Goal: Task Accomplishment & Management: Manage account settings

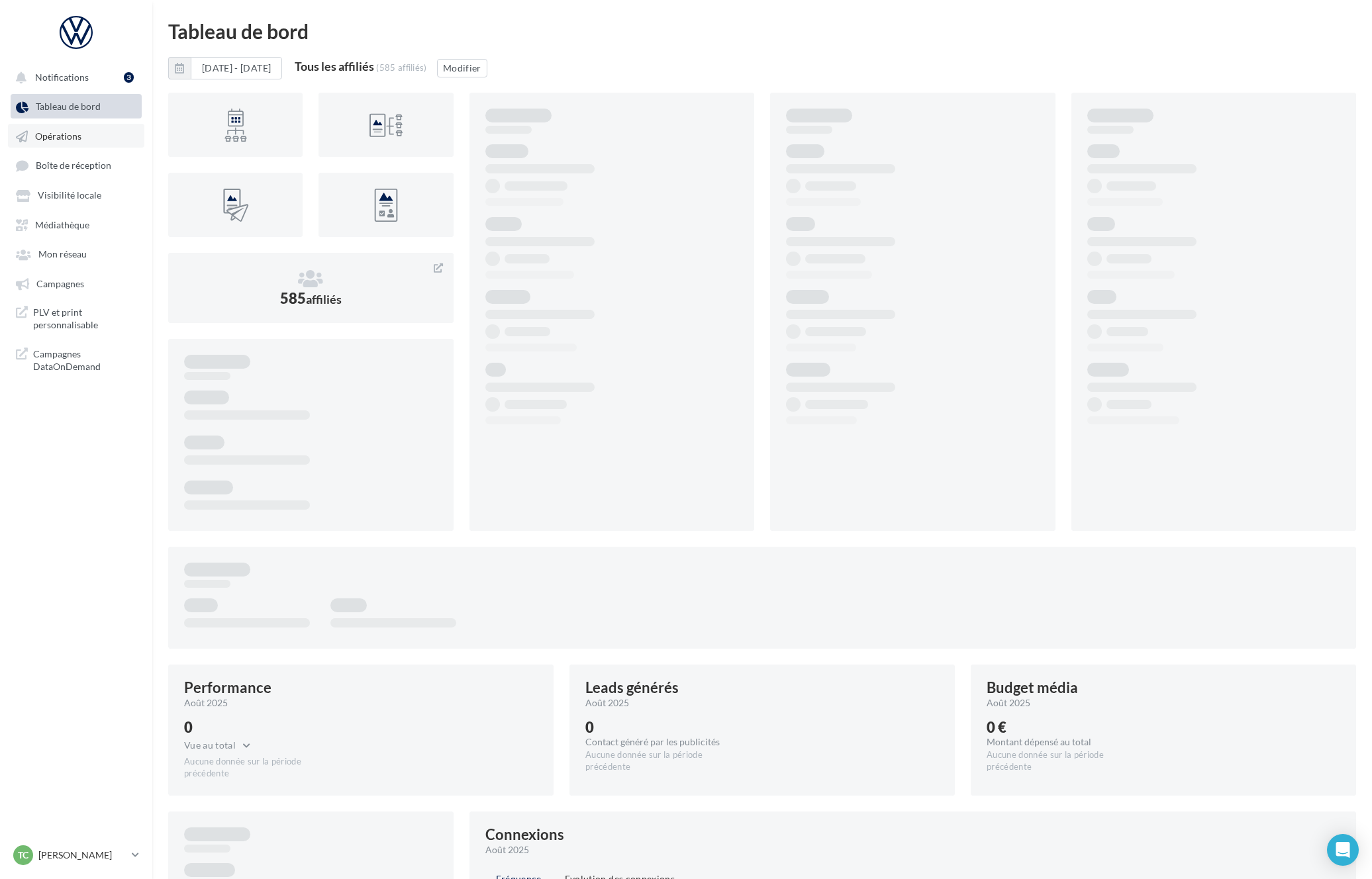
click at [71, 134] on span "Opérations" at bounding box center [58, 135] width 47 height 11
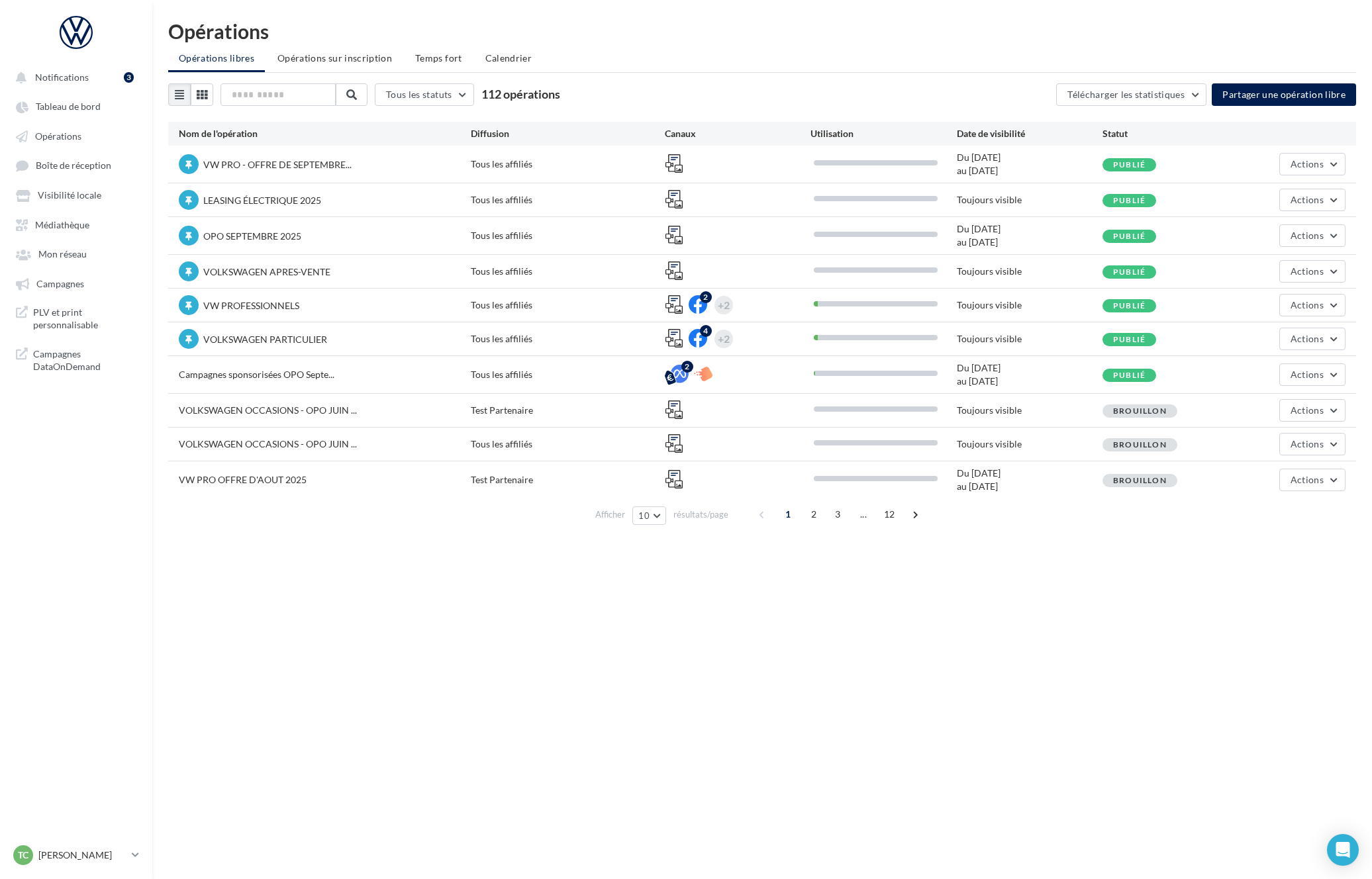
click at [240, 199] on span "LEASING ÉLECTRIQUE 2025" at bounding box center [262, 199] width 118 height 11
click at [203, 200] on span "LEASING ÉLECTRIQUE 2025" at bounding box center [262, 199] width 118 height 11
click at [185, 204] on div at bounding box center [188, 200] width 20 height 20
drag, startPoint x: 188, startPoint y: 197, endPoint x: 188, endPoint y: 162, distance: 35.0
click at [188, 161] on div "VW PRO - OFFRE DE SEPTEMBRE... Tous les affiliés Du 01/09/2025 au 30/09/2025 Pu…" at bounding box center [762, 322] width 1187 height 353
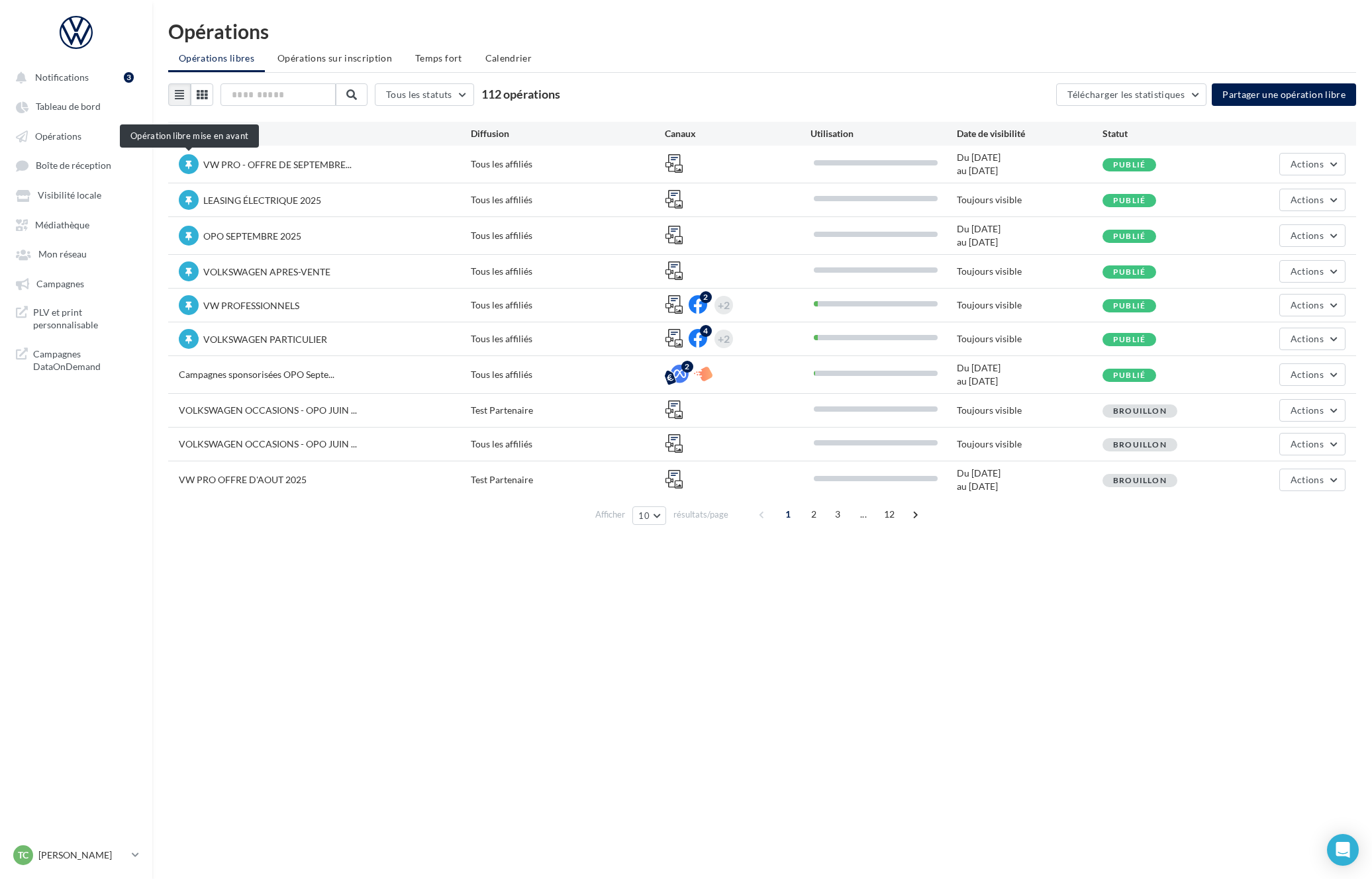
click at [210, 181] on div "VW PRO - OFFRE DE SEPTEMBRE... Tous les affiliés Du 01/09/2025 au 30/09/2025 Pu…" at bounding box center [762, 164] width 1187 height 37
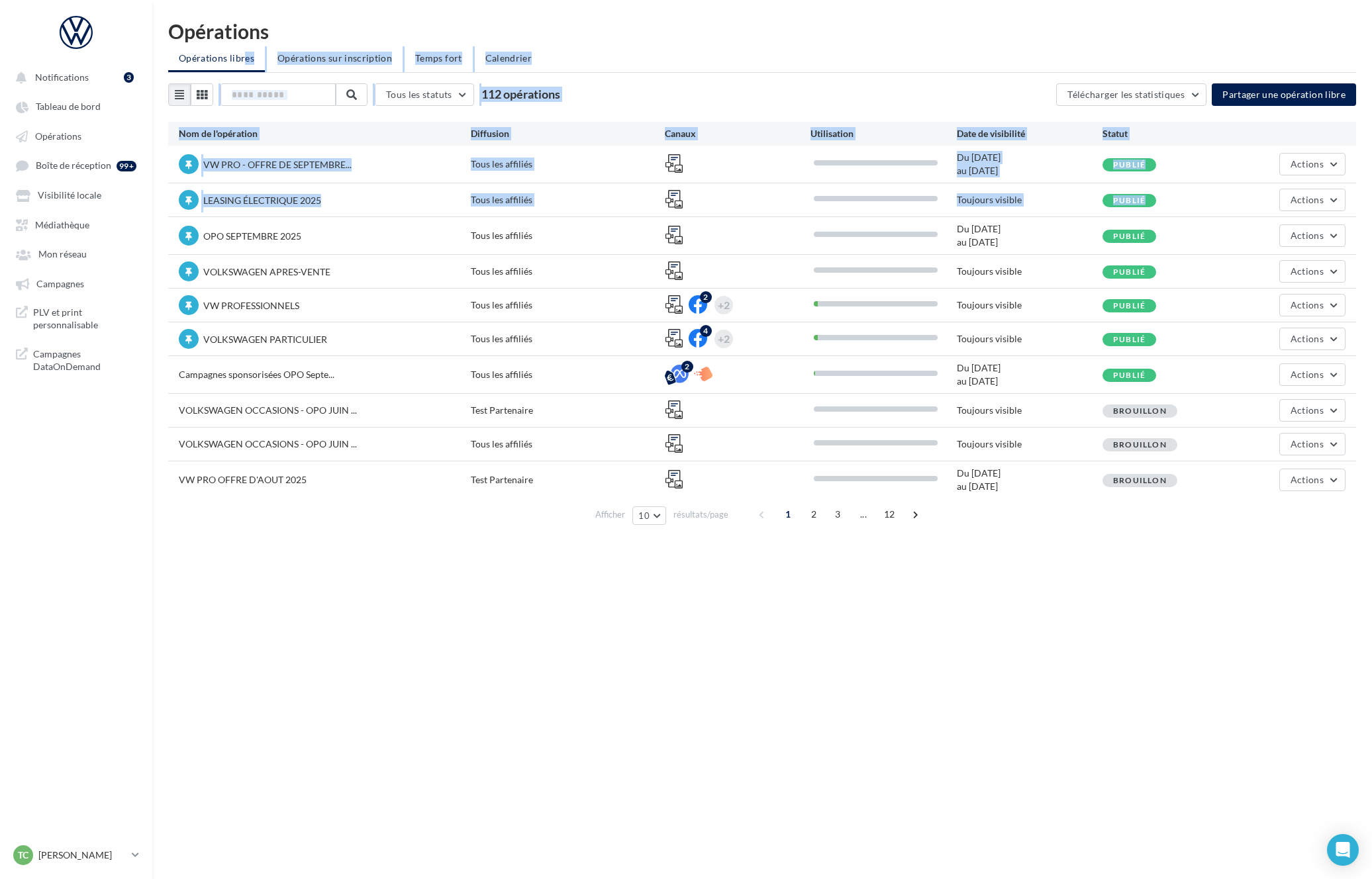
drag, startPoint x: 195, startPoint y: 242, endPoint x: 191, endPoint y: 63, distance: 179.0
click at [191, 63] on div "Opérations Opérations libres Opérations sur inscription Temps fort Calendrier T…" at bounding box center [762, 278] width 1219 height 515
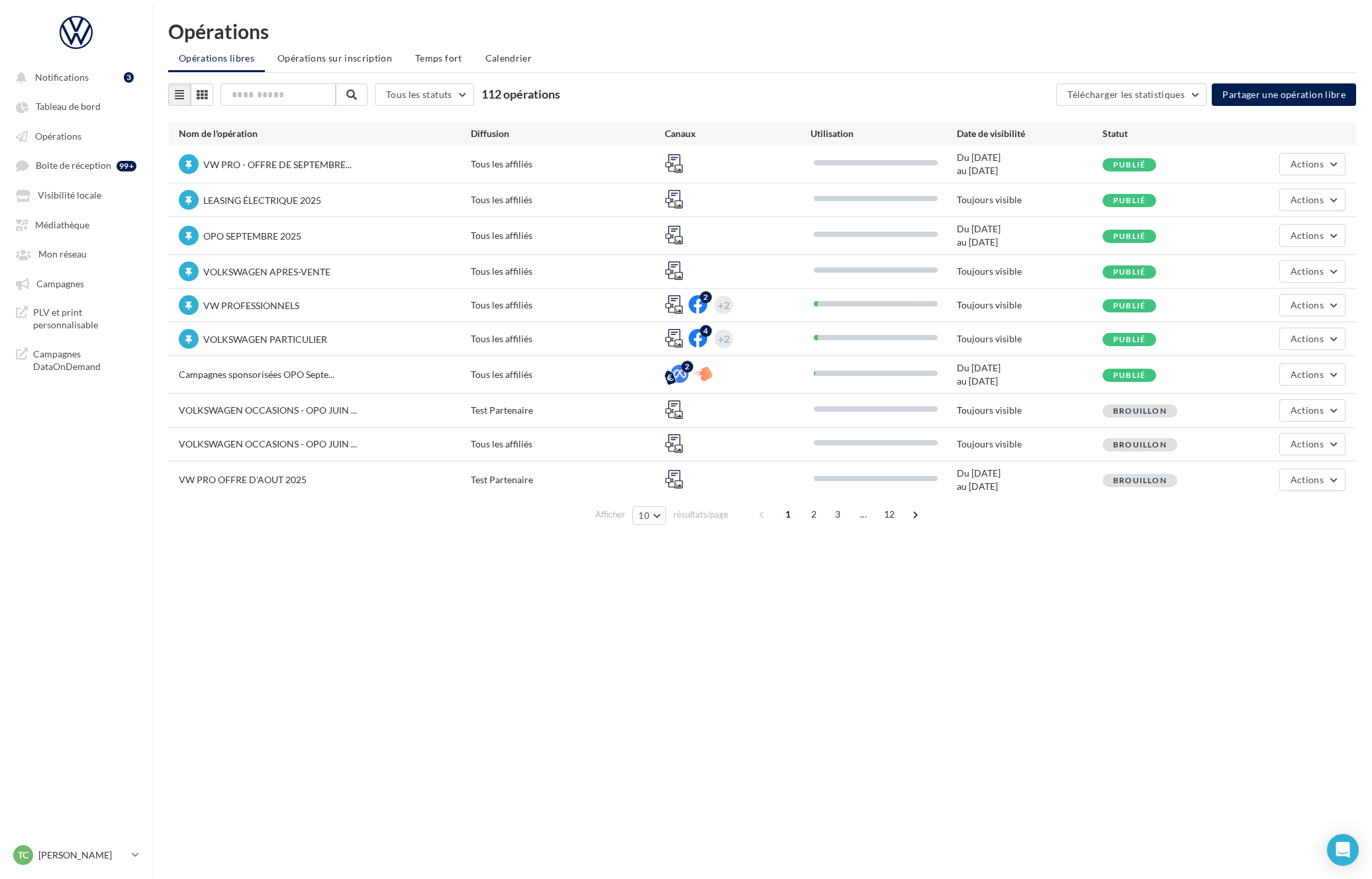
click at [868, 258] on div "VOLKSWAGEN APRES-VENTE Tous les affiliés Toujours visible Publié Actions" at bounding box center [762, 271] width 1187 height 33
click at [1315, 248] on div "OPO SEPTEMBRE 2025 Tous les affiliés Du 01/09/2025 au 30/09/2025 Publié Actions" at bounding box center [762, 235] width 1187 height 37
click at [1318, 236] on span "Actions" at bounding box center [1307, 235] width 33 height 11
click at [1285, 270] on button "Editer" at bounding box center [1275, 267] width 140 height 35
click at [1285, 270] on button "Actions" at bounding box center [1311, 271] width 66 height 23
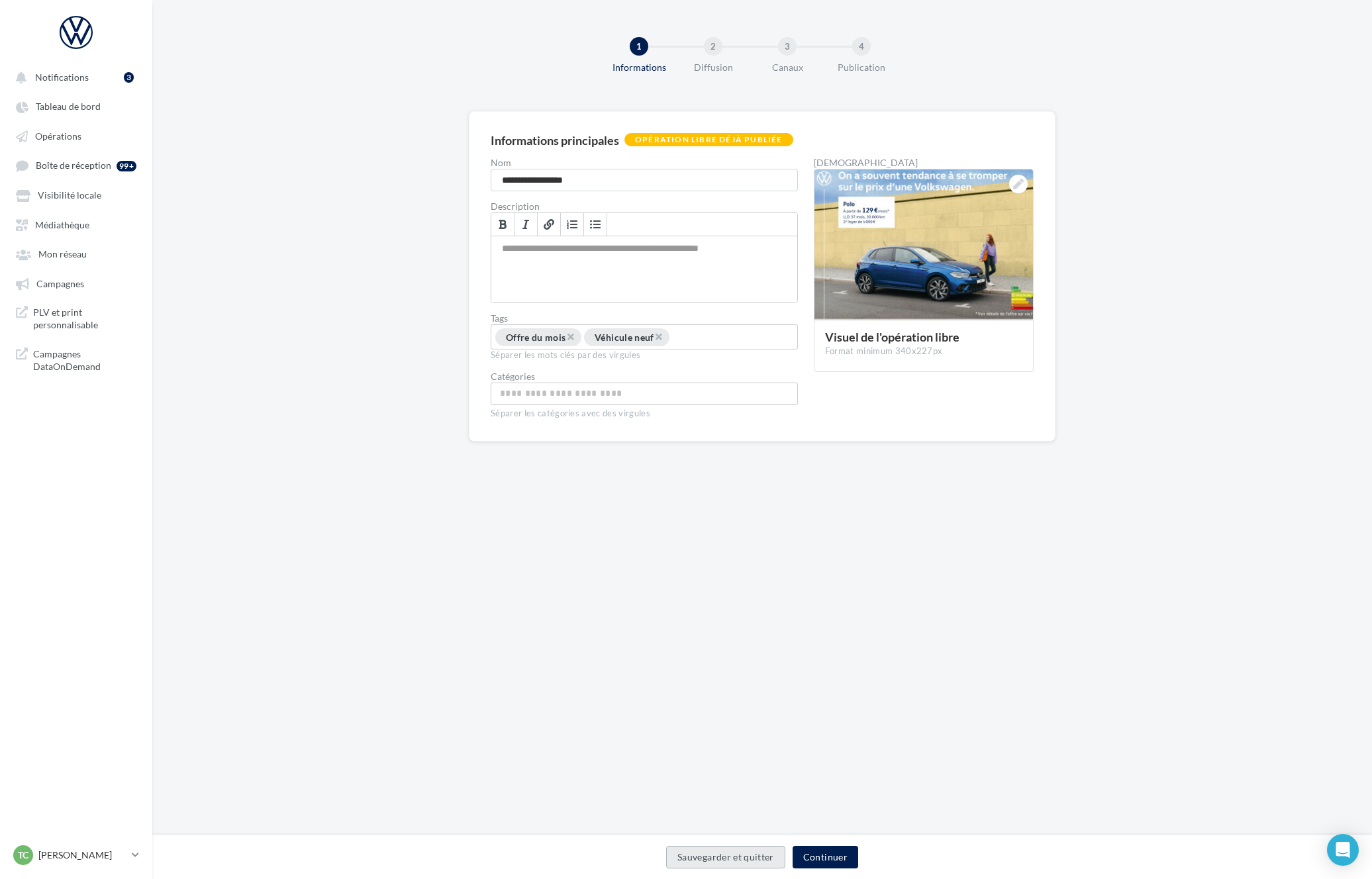
click at [757, 856] on button "Sauvegarder et quitter" at bounding box center [725, 857] width 119 height 23
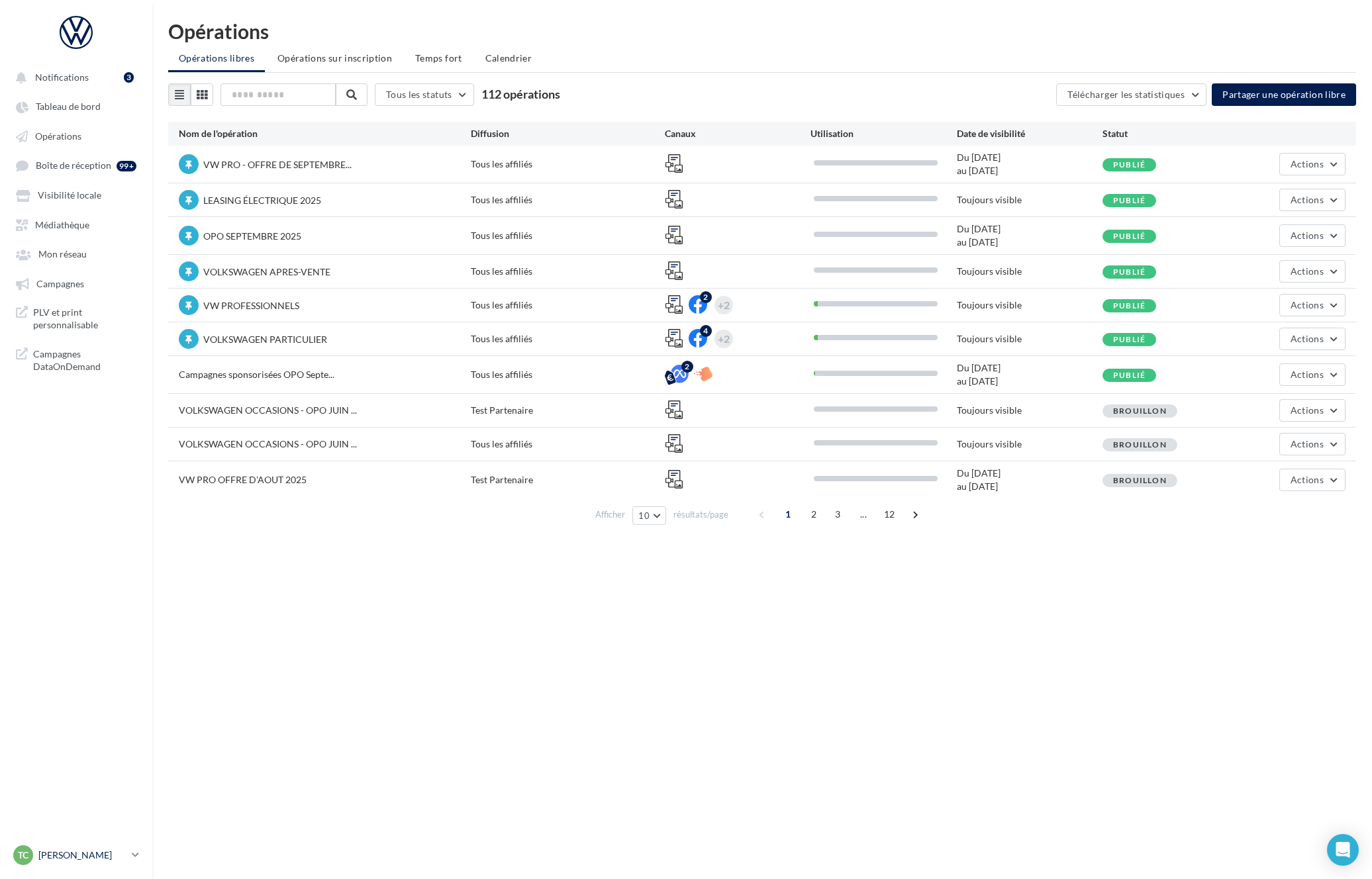
click at [59, 857] on p "[PERSON_NAME]" at bounding box center [82, 855] width 88 height 13
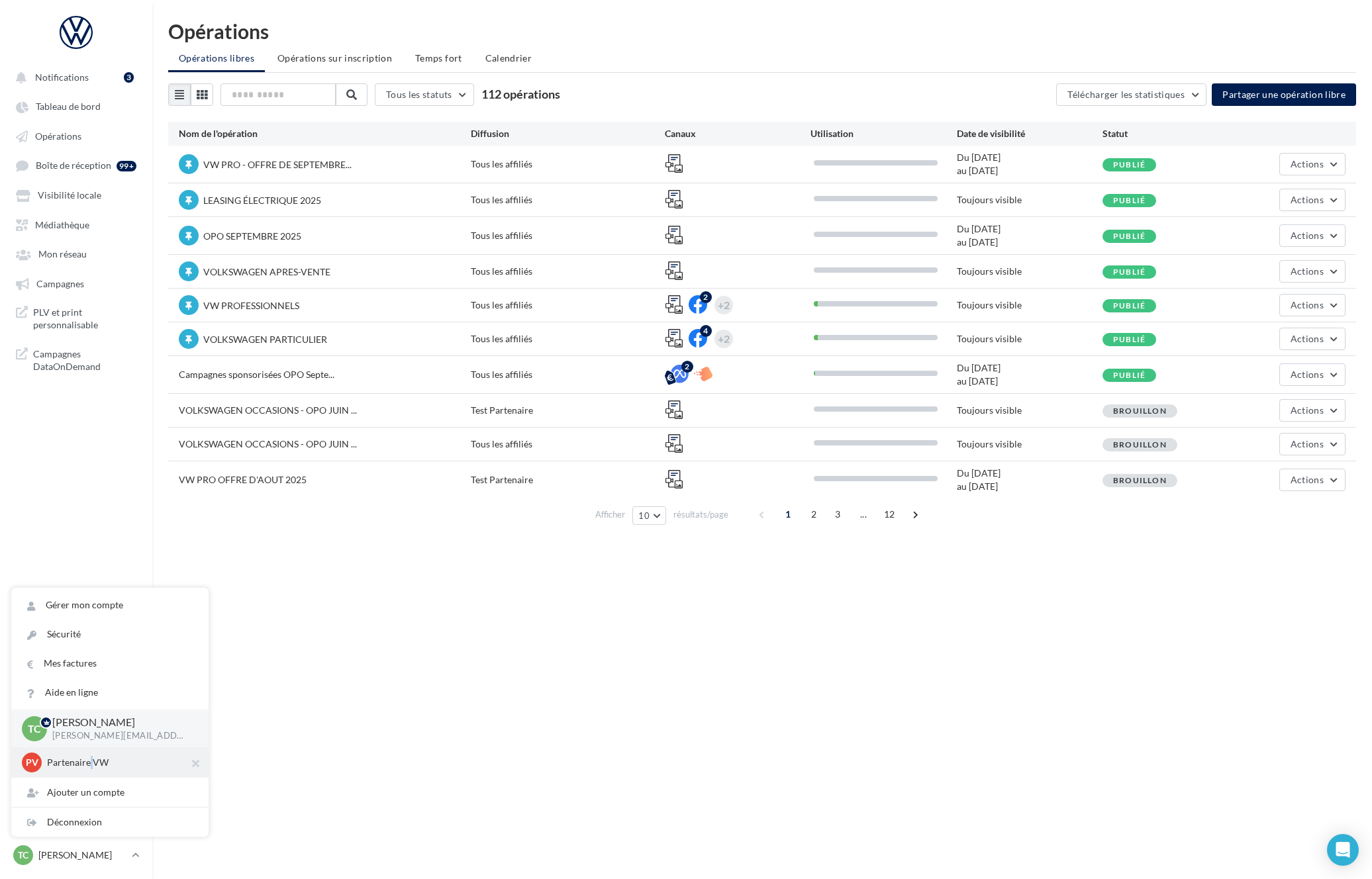
click at [90, 766] on p "Partenaire VW" at bounding box center [119, 762] width 146 height 13
click at [104, 764] on p "Partenaire VW" at bounding box center [119, 762] width 146 height 13
